Goal: Information Seeking & Learning: Find specific fact

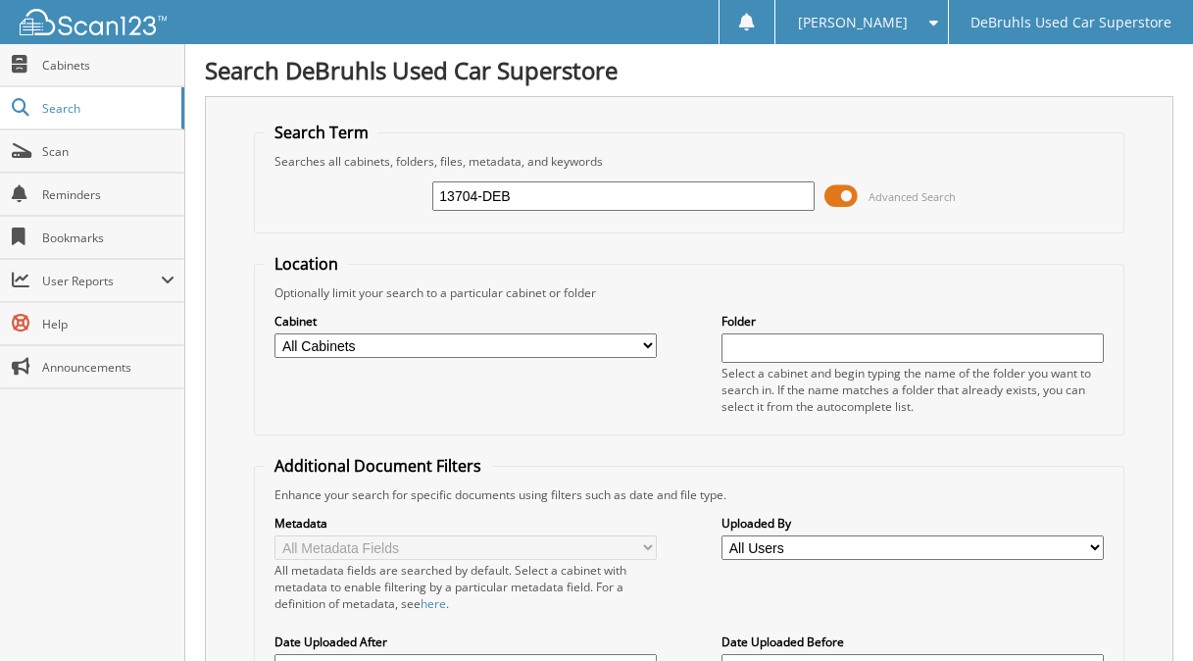
type input "13704-DEB"
click at [518, 201] on input "13704-DEB" at bounding box center [622, 195] width 381 height 29
type input "13704-PRO"
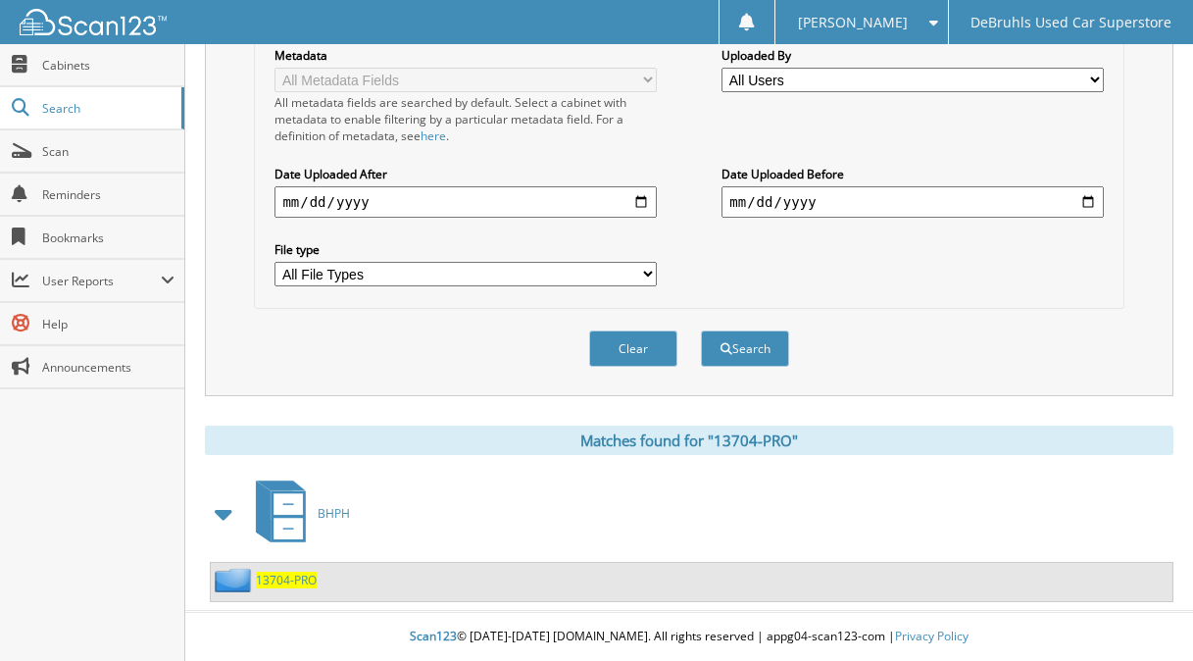
click at [305, 576] on span "13704-PRO" at bounding box center [286, 579] width 61 height 17
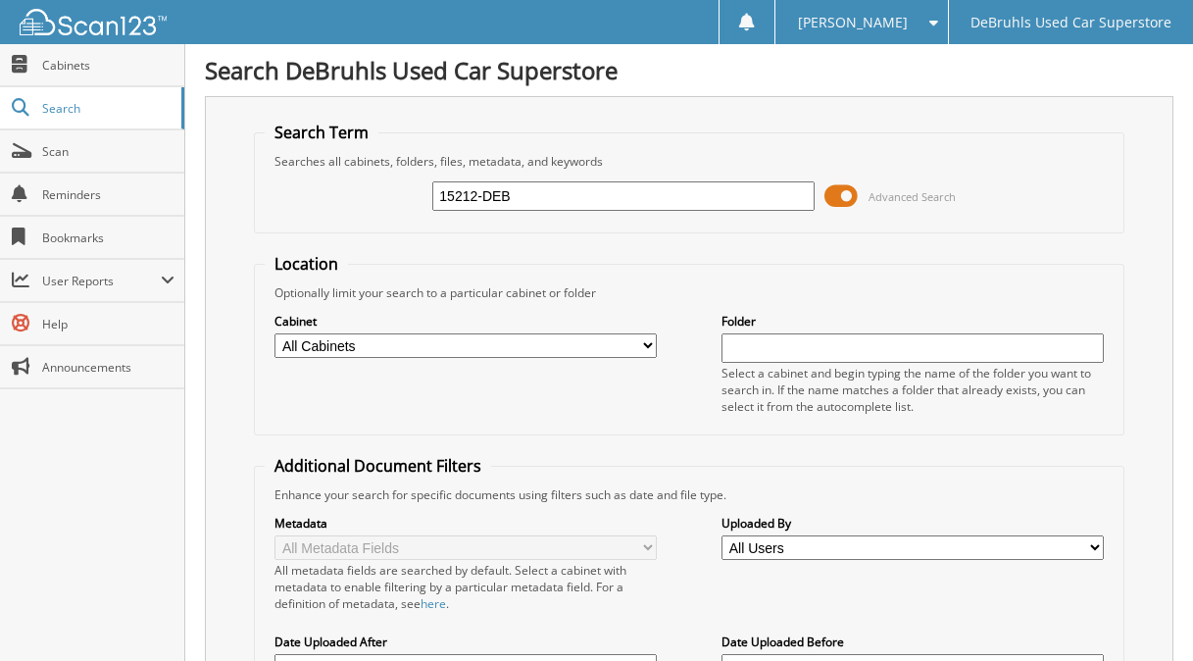
type input "15212-DEB"
click at [522, 197] on input "15212-DEB" at bounding box center [622, 195] width 381 height 29
type input "15212-PRO"
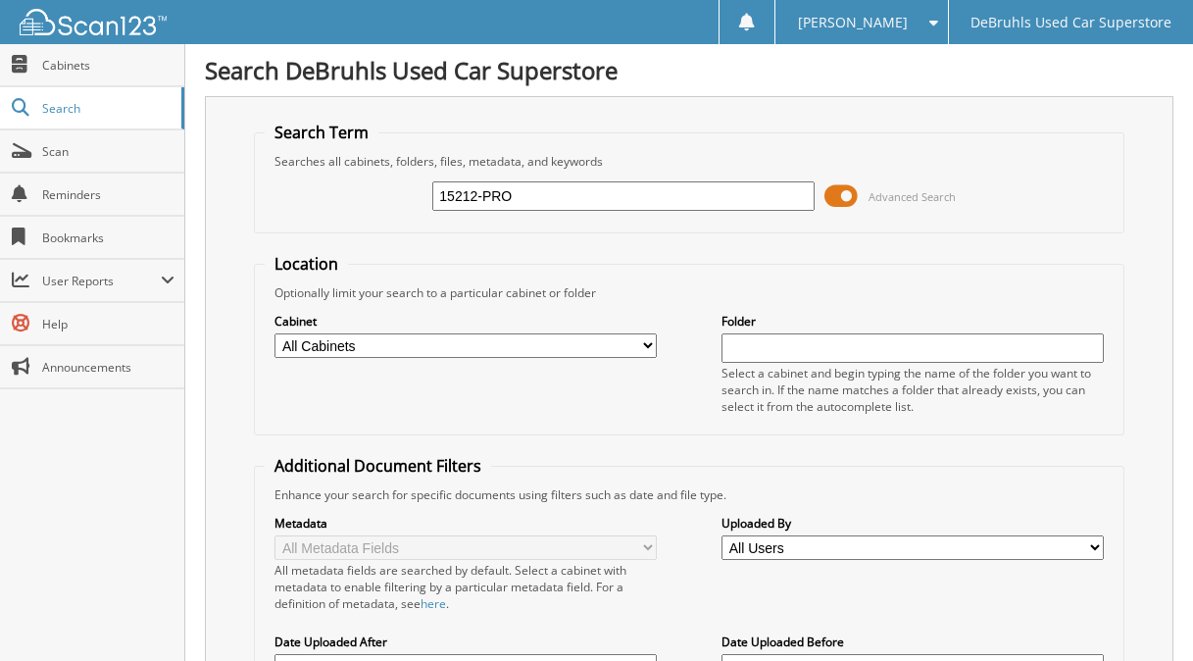
drag, startPoint x: 522, startPoint y: 194, endPoint x: 186, endPoint y: 224, distance: 337.6
click at [186, 224] on div "Search DeBruhls Used Car Superstore Search Term Searches all cabinets, folders,…" at bounding box center [689, 495] width 1008 height 991
click at [74, 143] on span "Scan" at bounding box center [108, 151] width 132 height 17
type input "15212"
